Goal: Communication & Community: Connect with others

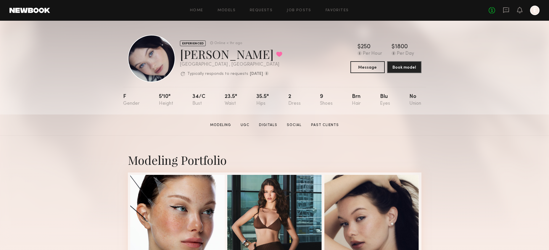
click at [223, 13] on div "Home Models Requests Job Posts Favorites Sign Out No fees up to $5,000 E" at bounding box center [294, 10] width 489 height 9
click at [223, 11] on link "Models" at bounding box center [226, 11] width 18 height 4
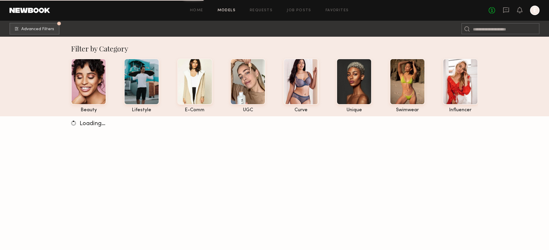
click at [509, 9] on div "No fees up to $5,000 E" at bounding box center [513, 10] width 51 height 9
click at [508, 10] on icon at bounding box center [506, 10] width 6 height 6
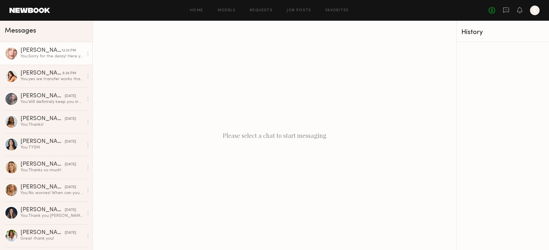
click at [72, 52] on div "12:33 PM" at bounding box center [69, 51] width 14 height 6
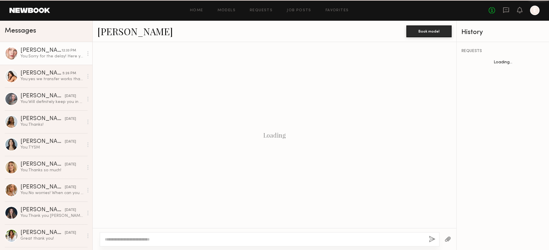
scroll to position [310, 0]
